Goal: Task Accomplishment & Management: Manage account settings

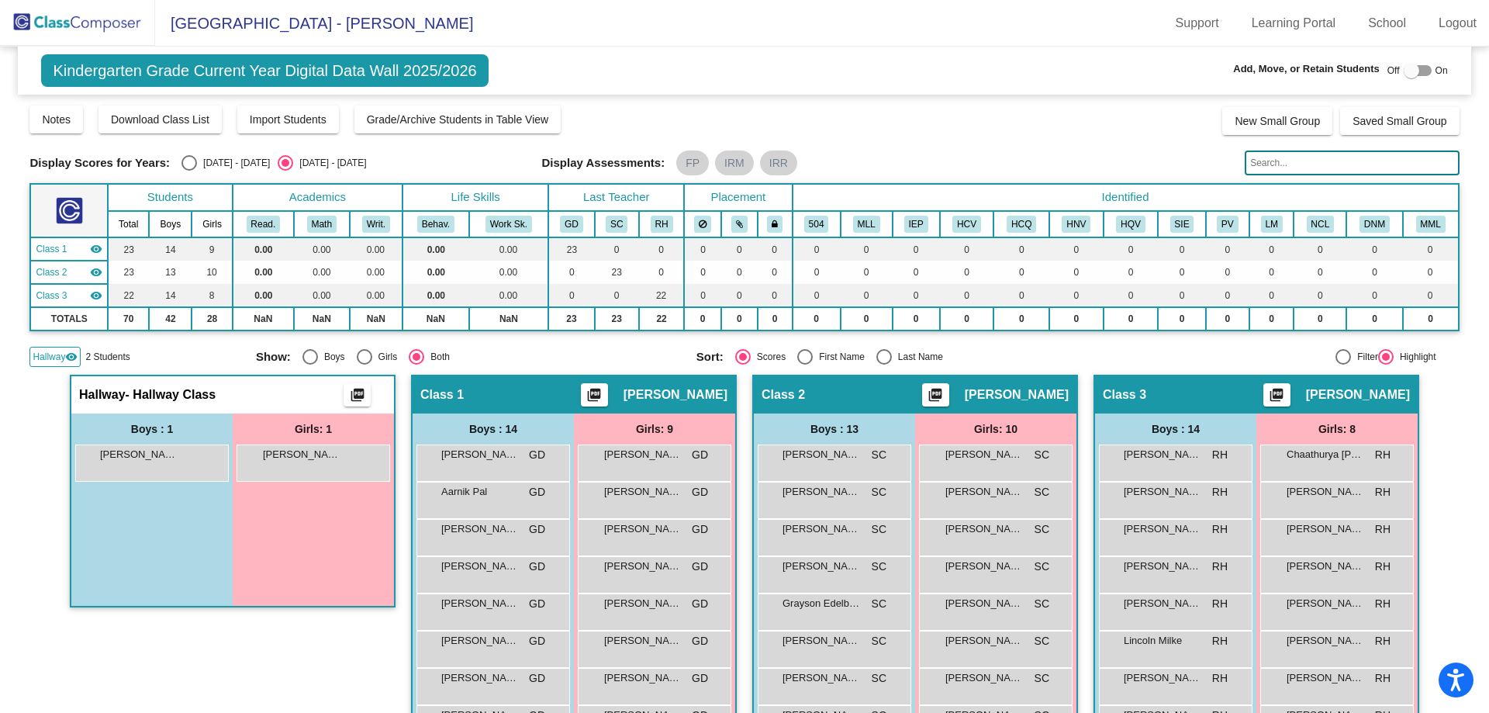
scroll to position [278, 0]
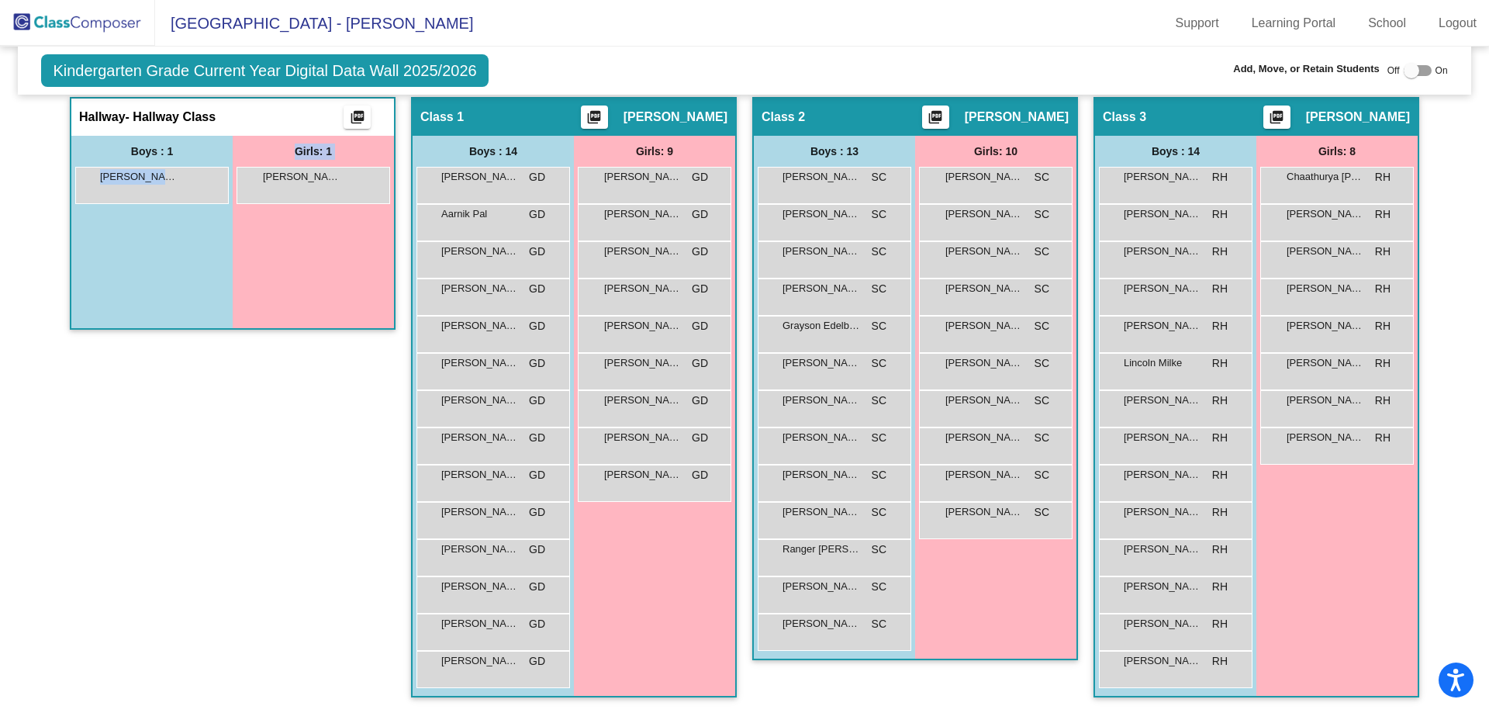
drag, startPoint x: 136, startPoint y: 185, endPoint x: 285, endPoint y: 268, distance: 170.1
click at [285, 268] on div "Boys : 1 [PERSON_NAME] lock do_not_disturb_alt Girls: 1 [PERSON_NAME] lock do_n…" at bounding box center [232, 232] width 323 height 192
click at [1404, 74] on div at bounding box center [1412, 71] width 16 height 16
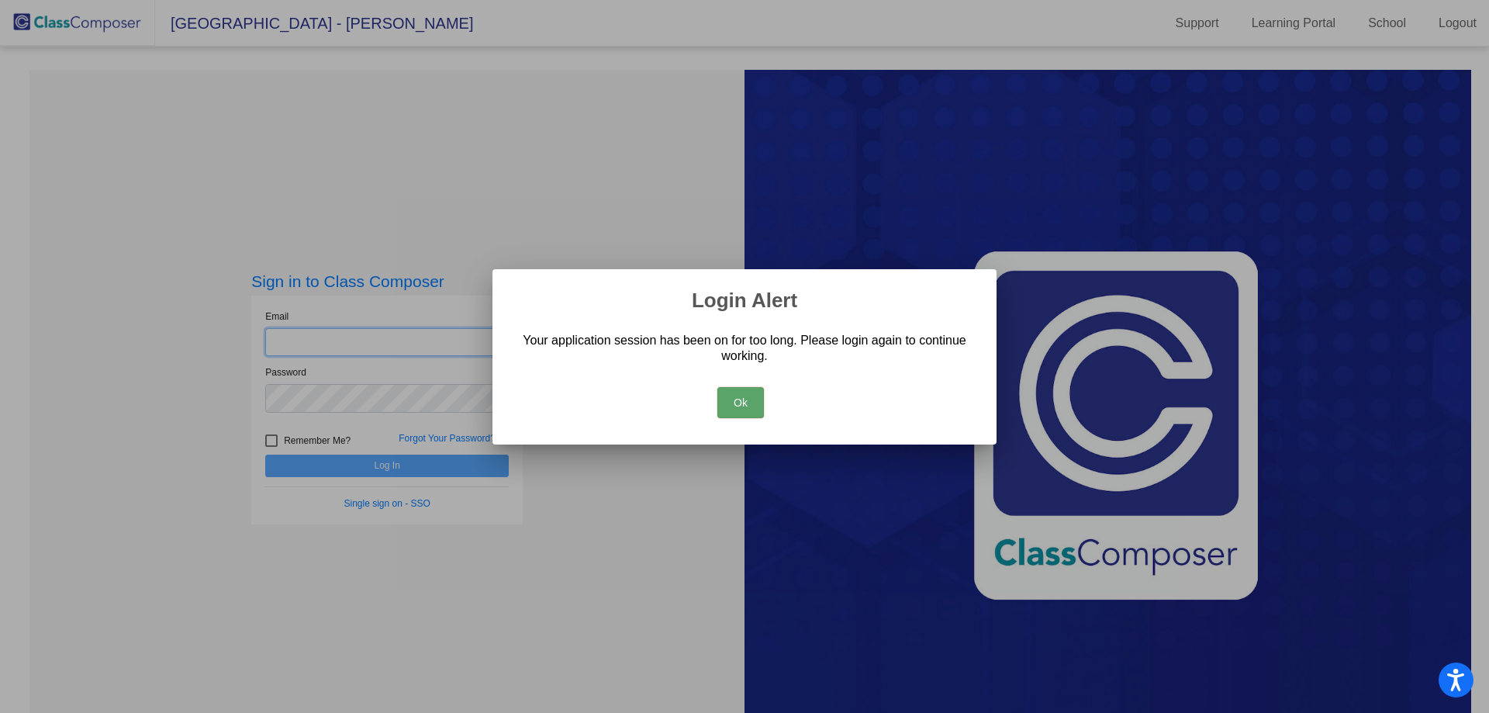
type input "[EMAIL_ADDRESS][DOMAIN_NAME]"
click at [742, 406] on button "Ok" at bounding box center [740, 402] width 47 height 31
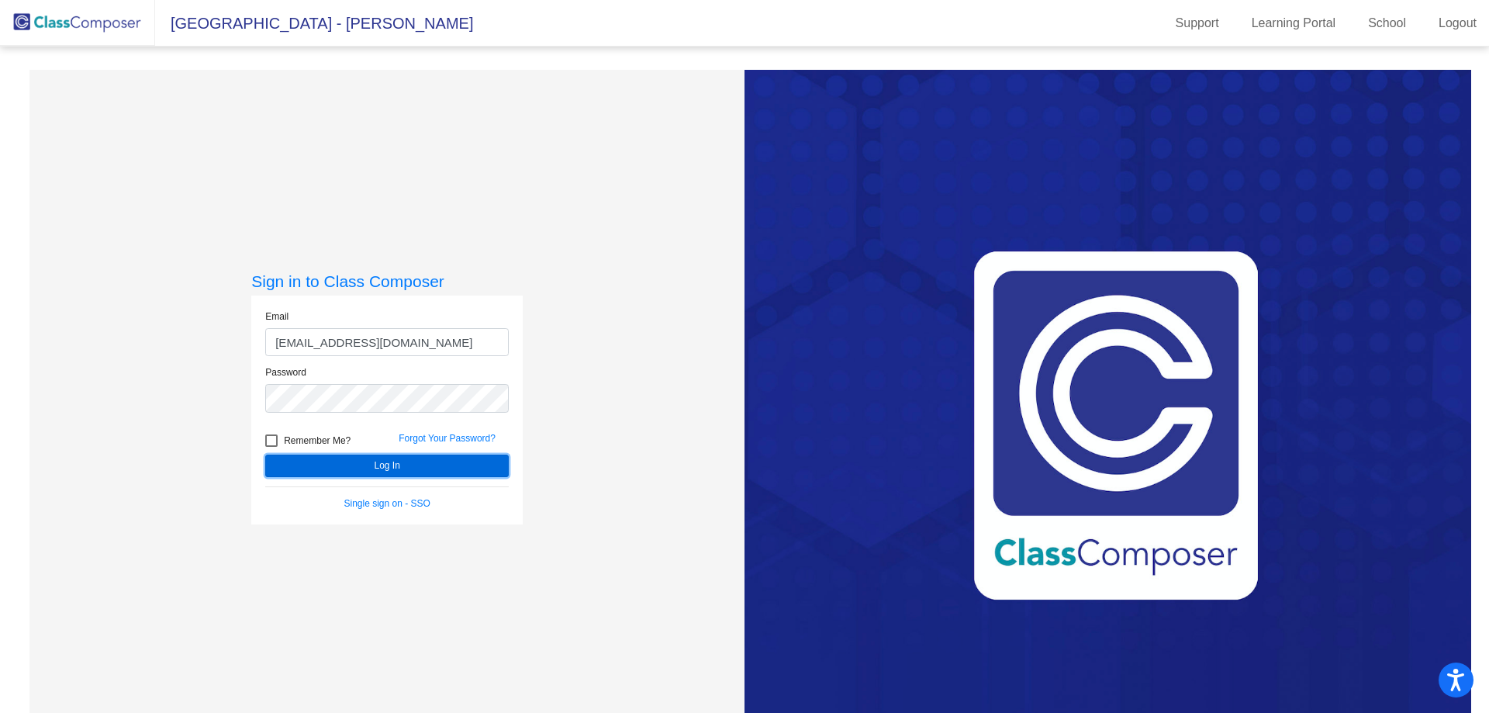
click at [442, 463] on button "Log In" at bounding box center [386, 465] width 243 height 22
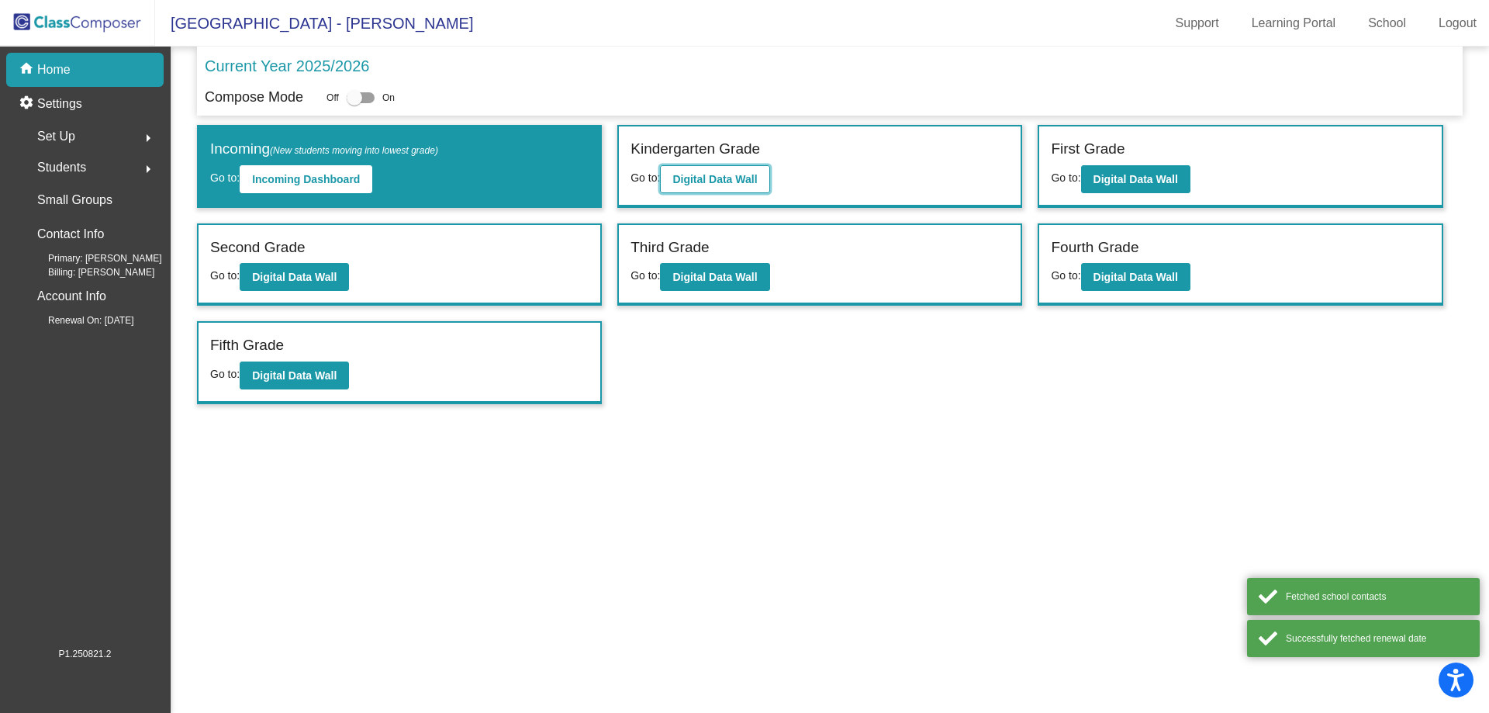
click at [732, 189] on button "Digital Data Wall" at bounding box center [714, 179] width 109 height 28
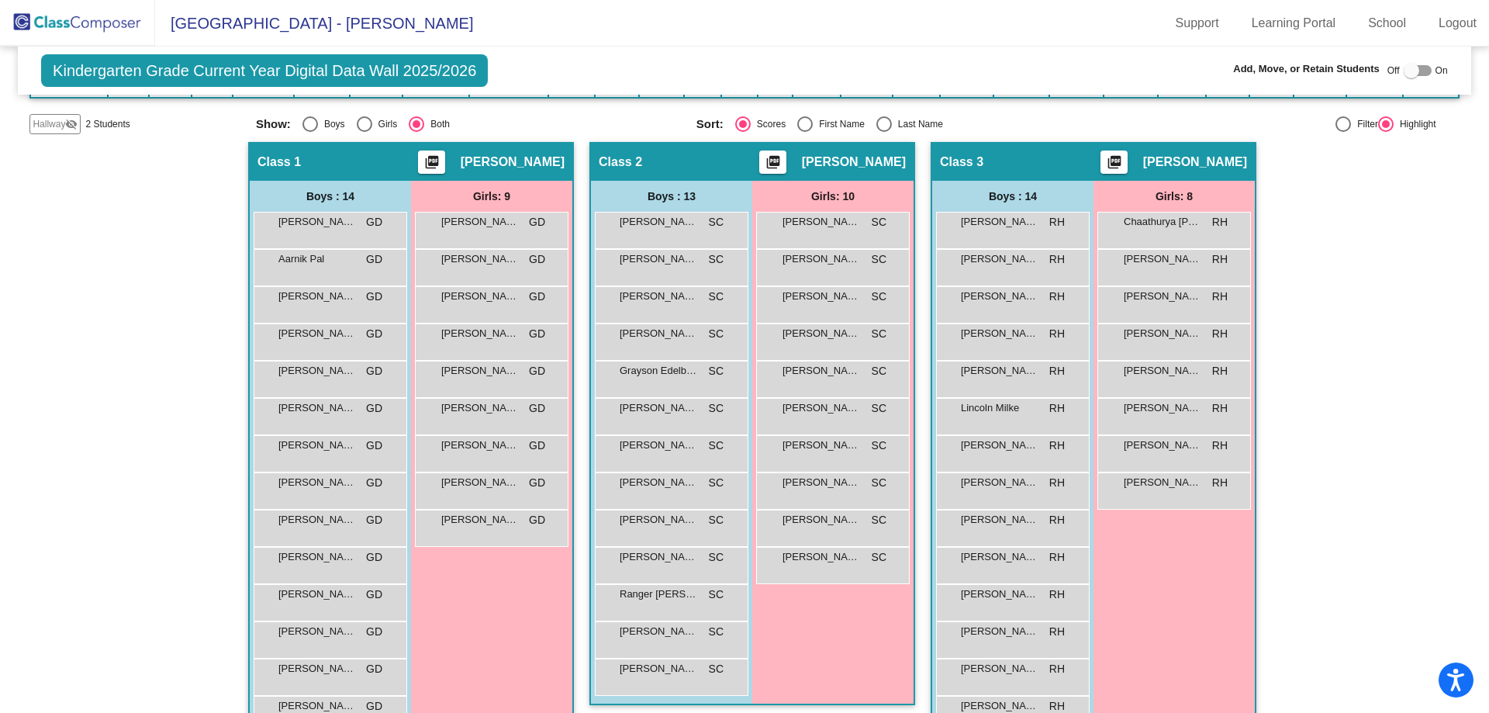
scroll to position [155, 0]
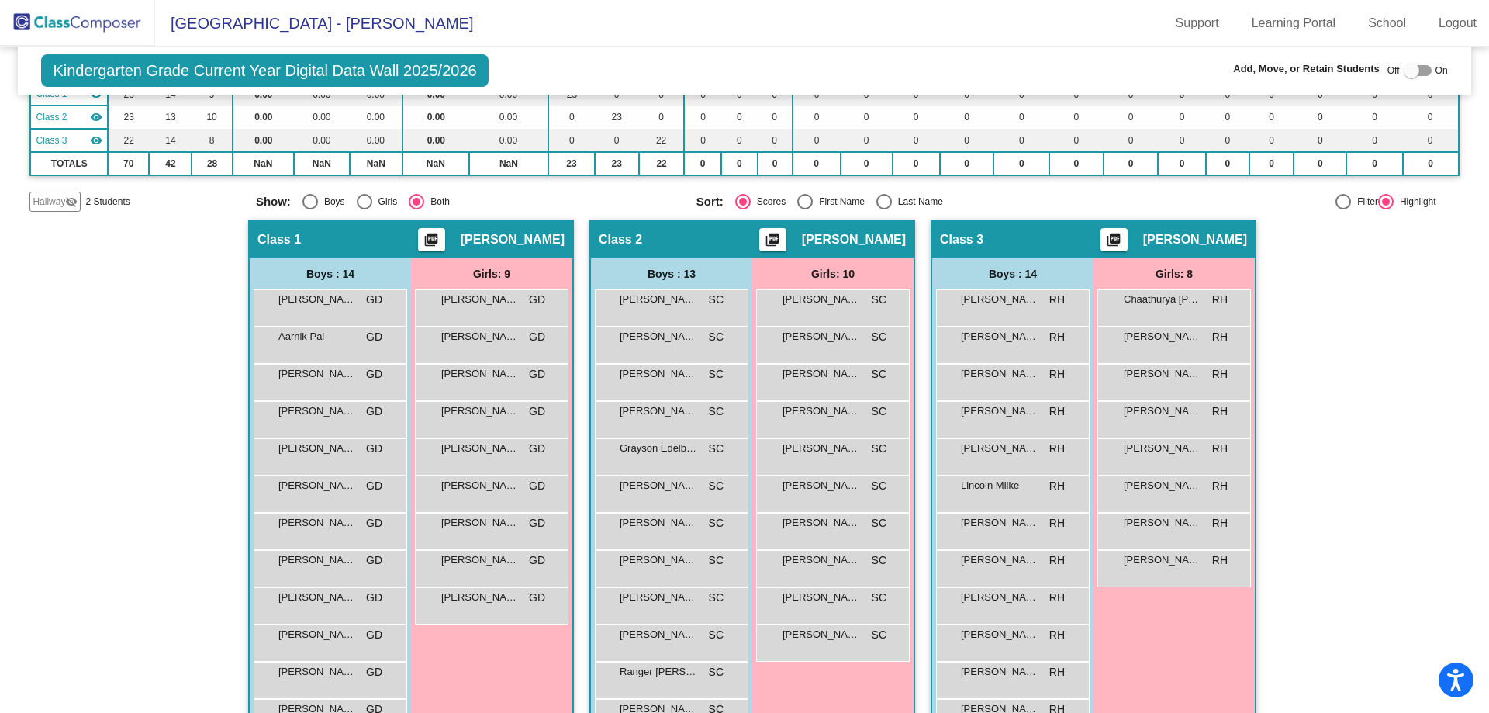
click at [55, 198] on span "Hallway" at bounding box center [49, 202] width 33 height 14
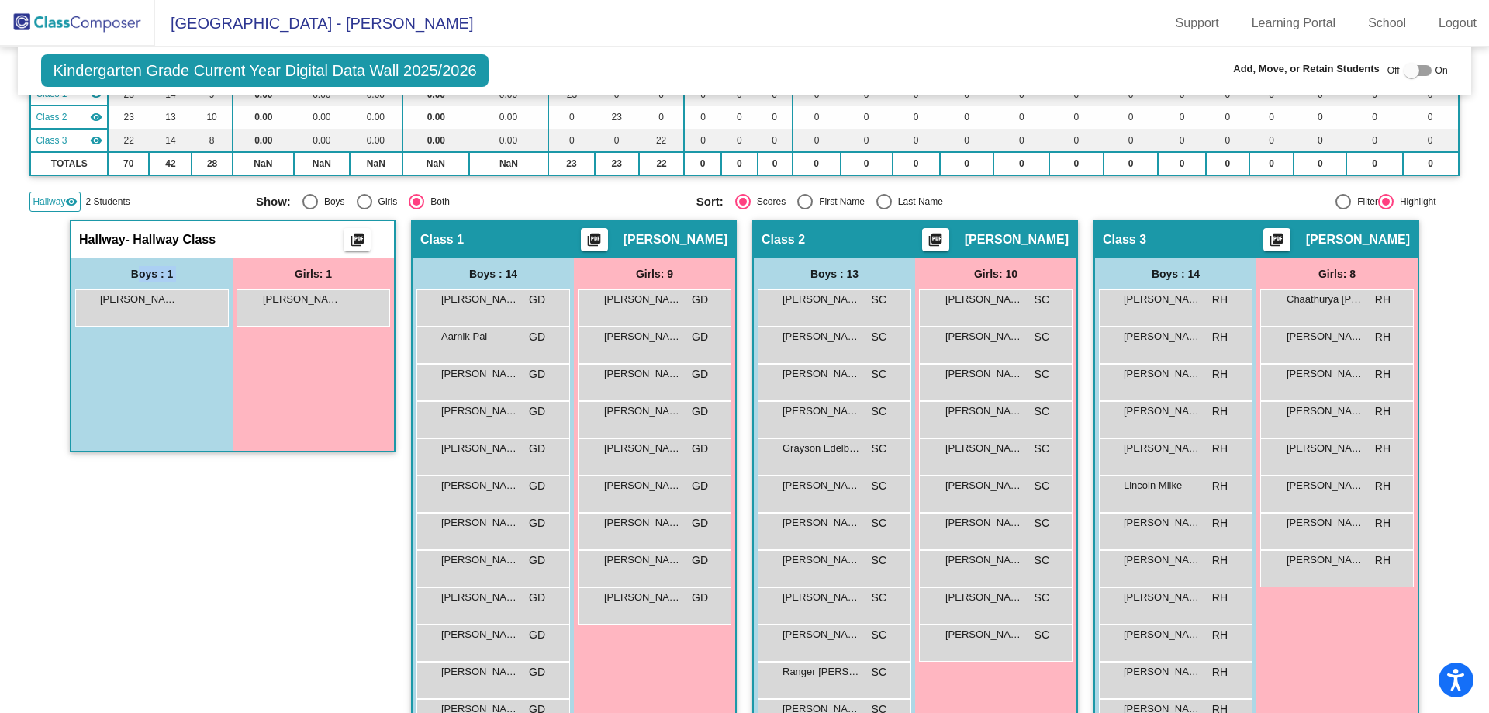
drag, startPoint x: 199, startPoint y: 315, endPoint x: 101, endPoint y: 285, distance: 103.0
click at [101, 285] on div "Boys : 1 [PERSON_NAME] lock do_not_disturb_alt" at bounding box center [151, 354] width 161 height 192
click at [1404, 70] on div at bounding box center [1412, 71] width 16 height 16
checkbox input "true"
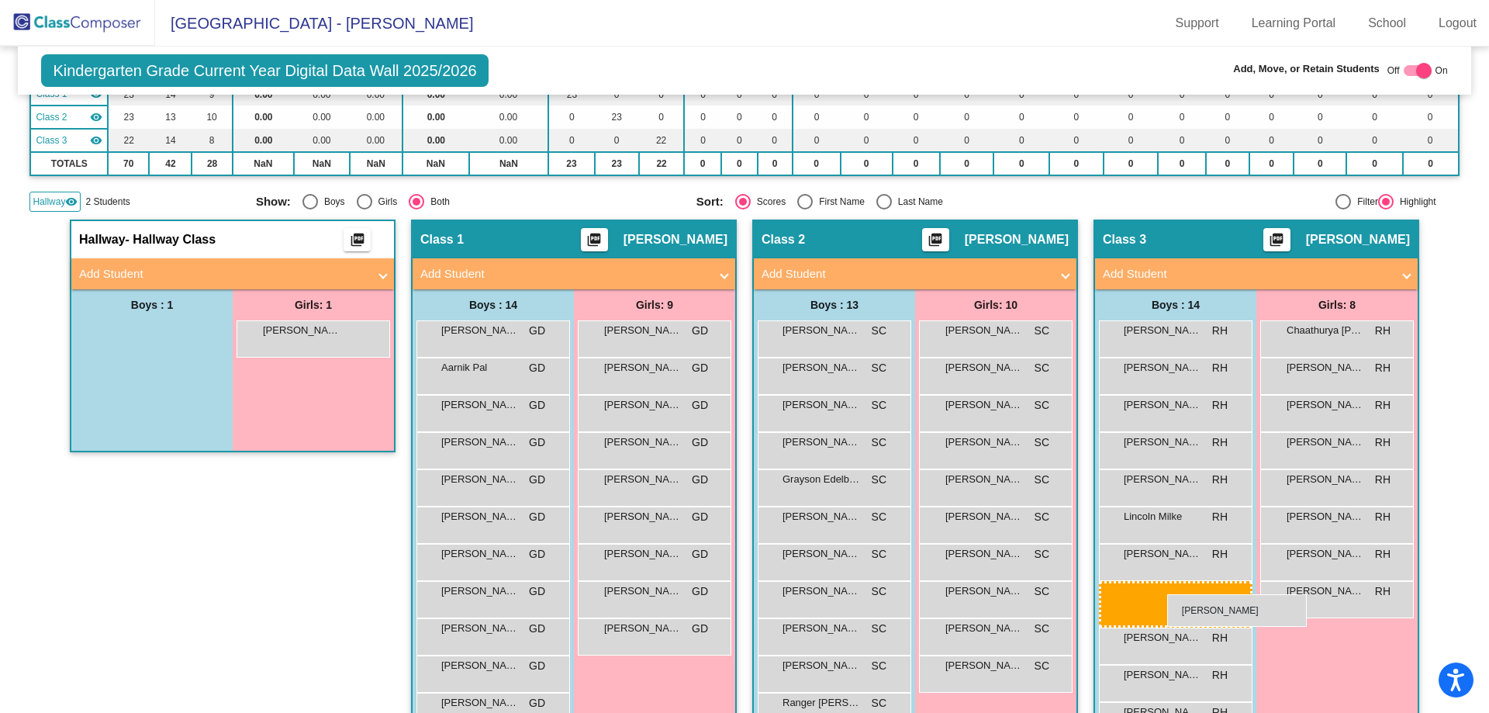
drag, startPoint x: 182, startPoint y: 353, endPoint x: 1167, endPoint y: 594, distance: 1013.9
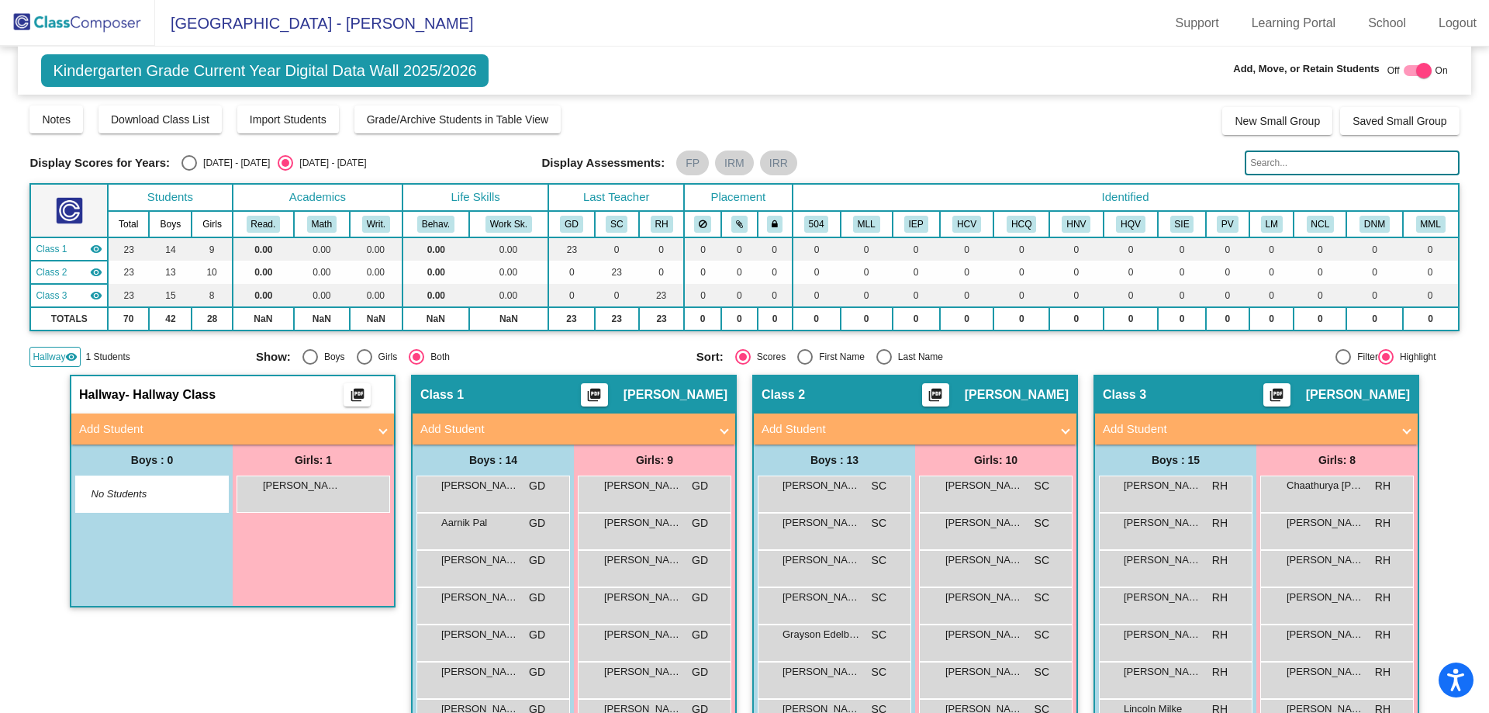
scroll to position [310, 0]
